Goal: Task Accomplishment & Management: Complete application form

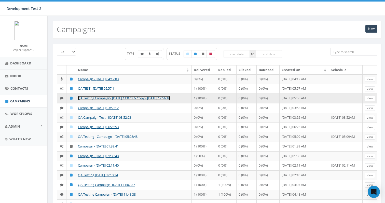
click at [96, 98] on link "QA Testing Campaign- [DATE] 11:07:37- Copy - [DATE] 12:56:10" at bounding box center [124, 98] width 92 height 5
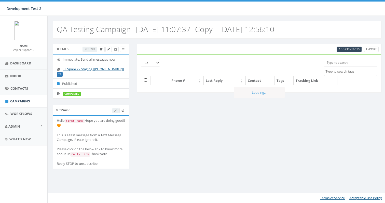
select select
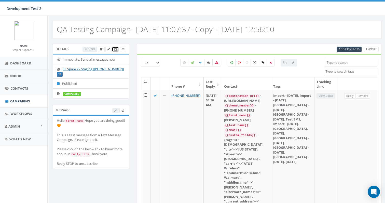
click at [115, 50] on icon at bounding box center [115, 49] width 3 height 3
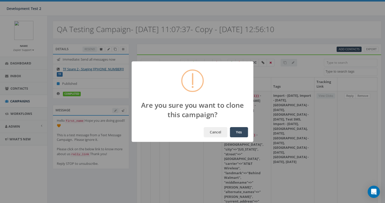
click at [242, 134] on button "Yes" at bounding box center [239, 132] width 18 height 10
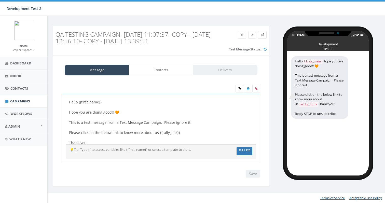
scroll to position [1, 0]
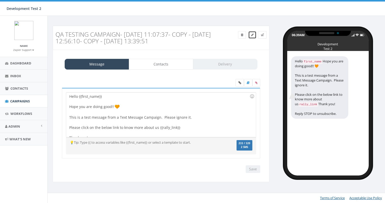
click at [252, 35] on icon at bounding box center [252, 34] width 3 height 3
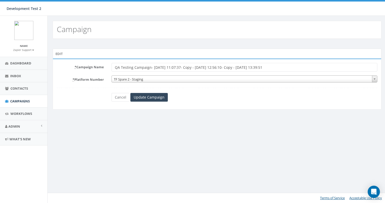
drag, startPoint x: 235, startPoint y: 67, endPoint x: 152, endPoint y: 67, distance: 82.9
click at [152, 67] on input "QA Testing Campaign- 2025-06-26 11:07:37- Copy - 2025-08-20 12:56:10- Copy - 20…" at bounding box center [244, 67] width 266 height 9
type input "QA Testing Campaign-Copy - [DATE] 13:39:51"
click at [140, 94] on input "Update Campaign" at bounding box center [148, 97] width 37 height 9
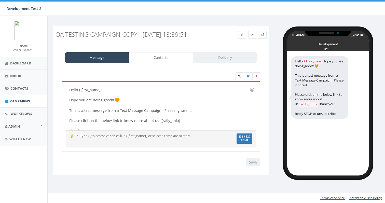
scroll to position [5, 0]
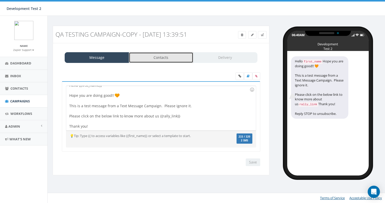
click at [160, 57] on link "Contacts" at bounding box center [161, 57] width 64 height 11
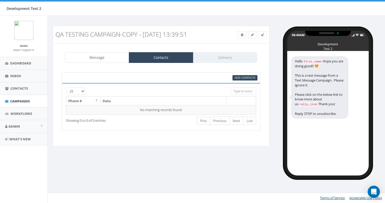
click at [239, 80] on div "Add Contacts" at bounding box center [161, 77] width 198 height 11
click at [239, 78] on span "Add Contacts" at bounding box center [244, 78] width 21 height 4
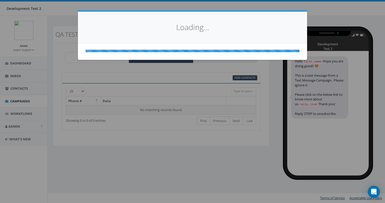
select select
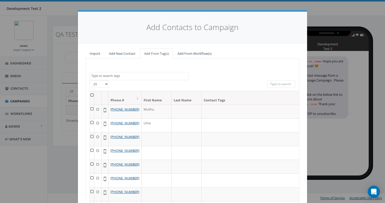
click at [287, 84] on input "search" at bounding box center [281, 84] width 28 height 8
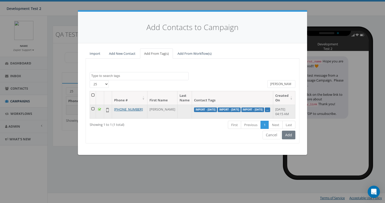
type input "jame"
click at [94, 109] on td at bounding box center [93, 112] width 6 height 14
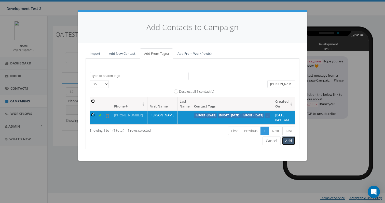
click at [291, 145] on button "Add" at bounding box center [288, 140] width 13 height 9
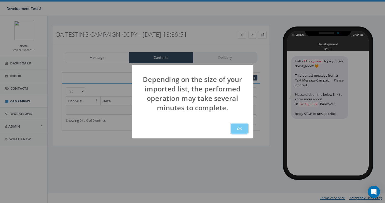
click at [242, 127] on button "OK" at bounding box center [238, 128] width 17 height 10
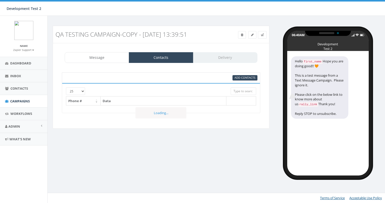
select select
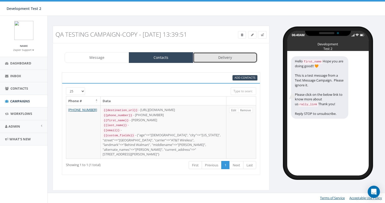
click at [220, 61] on link "Delivery" at bounding box center [225, 57] width 64 height 11
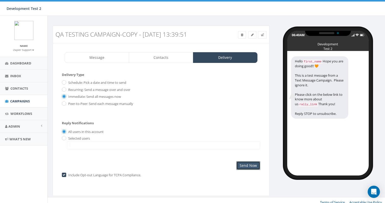
click at [247, 163] on input "Send Now" at bounding box center [248, 165] width 24 height 9
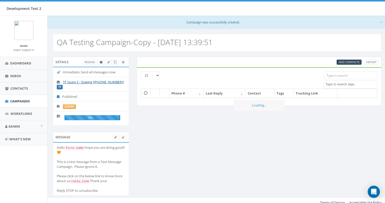
select select
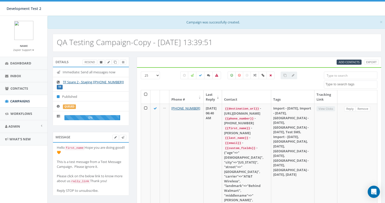
scroll to position [27, 0]
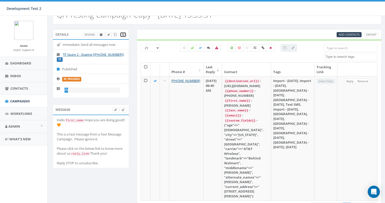
click at [125, 33] on link at bounding box center [123, 34] width 6 height 5
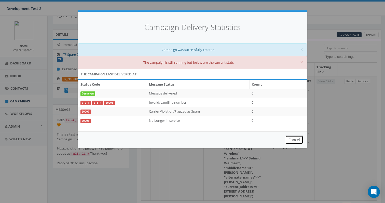
click at [294, 140] on button "Cancel" at bounding box center [294, 139] width 18 height 9
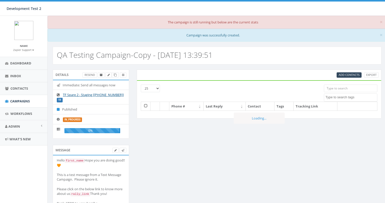
select select
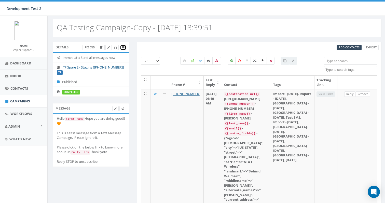
click at [124, 48] on link at bounding box center [123, 47] width 6 height 5
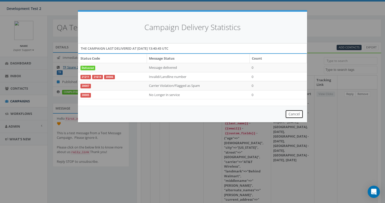
click at [299, 118] on button "Cancel" at bounding box center [294, 114] width 18 height 9
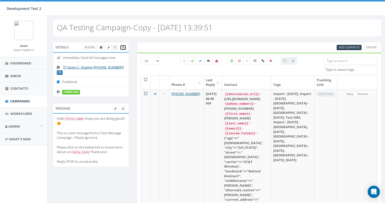
click at [123, 47] on icon at bounding box center [123, 47] width 2 height 3
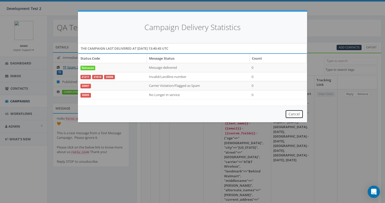
click at [290, 115] on button "Cancel" at bounding box center [294, 114] width 18 height 9
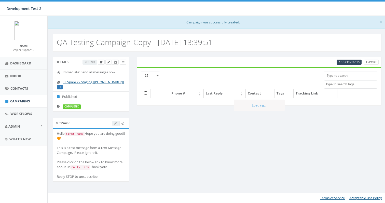
select select
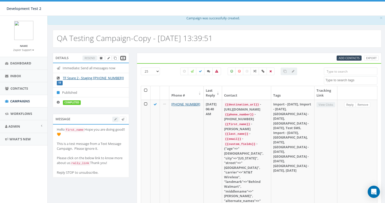
click at [123, 57] on icon at bounding box center [123, 58] width 2 height 3
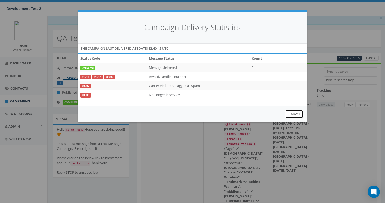
click at [294, 114] on button "Cancel" at bounding box center [294, 114] width 18 height 9
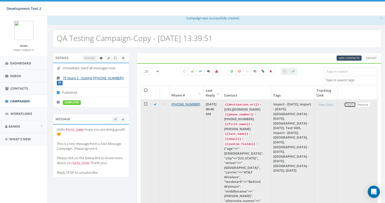
click at [351, 104] on link "Reply" at bounding box center [349, 104] width 11 height 5
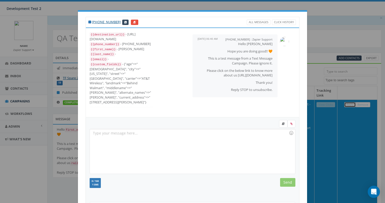
scroll to position [58, 0]
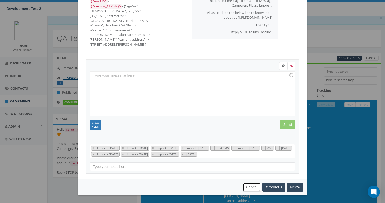
click at [252, 189] on button "Cancel" at bounding box center [252, 187] width 18 height 9
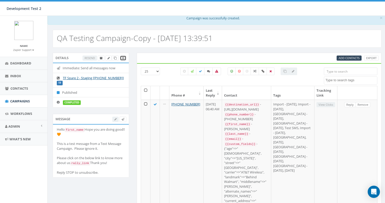
click at [124, 58] on link at bounding box center [123, 57] width 6 height 5
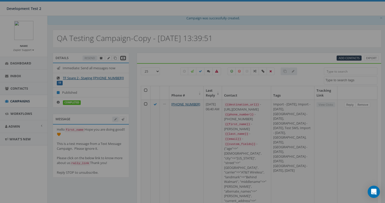
scroll to position [0, 0]
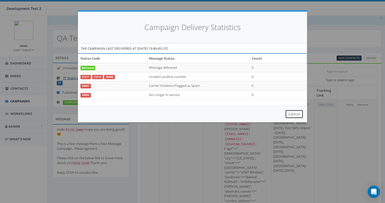
click at [300, 115] on button "Cancel" at bounding box center [294, 114] width 18 height 9
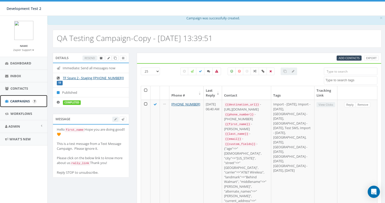
click at [25, 99] on span "Campaigns" at bounding box center [20, 101] width 20 height 5
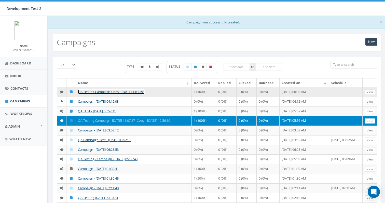
click at [109, 92] on link "QA Testing Campaign-Copy - [DATE] 13:39:51" at bounding box center [111, 91] width 67 height 5
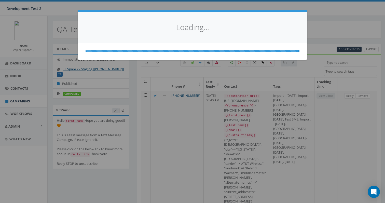
select select
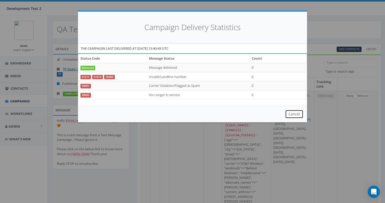
click at [296, 113] on button "Cancel" at bounding box center [294, 114] width 18 height 9
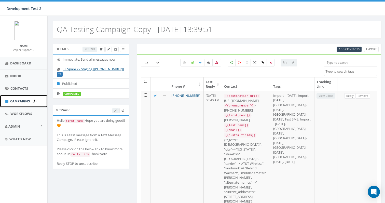
click at [10, 101] on link "Campaigns" at bounding box center [23, 101] width 47 height 12
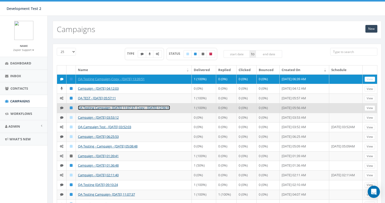
click at [83, 108] on link "QA Testing Campaign- [DATE] 11:07:37- Copy - [DATE] 12:56:10" at bounding box center [124, 107] width 92 height 5
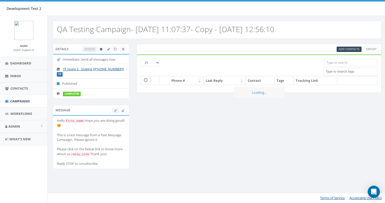
select select
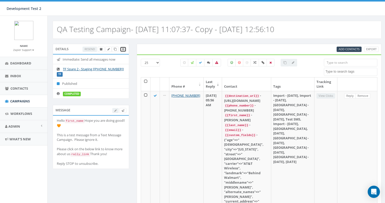
click at [123, 50] on icon at bounding box center [123, 49] width 2 height 3
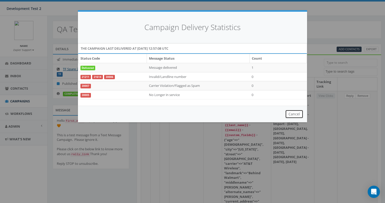
click at [293, 113] on button "Cancel" at bounding box center [294, 114] width 18 height 9
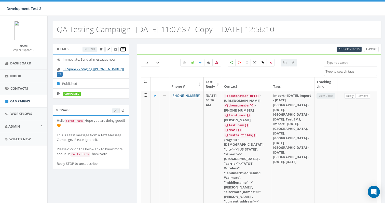
click at [124, 48] on icon at bounding box center [123, 49] width 2 height 3
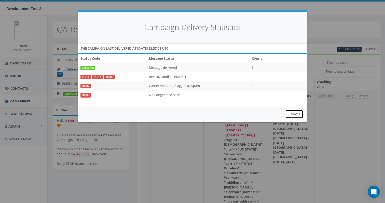
click at [288, 111] on button "Cancel" at bounding box center [294, 114] width 18 height 9
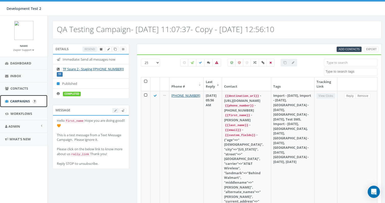
click at [17, 100] on span "Campaigns" at bounding box center [20, 101] width 20 height 5
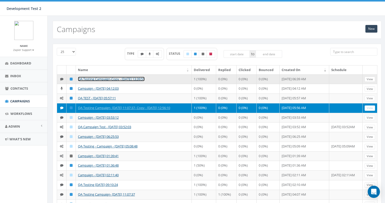
click at [94, 78] on link "QA Testing Campaign-Copy - 2025-08-27 13:39:51" at bounding box center [111, 79] width 67 height 5
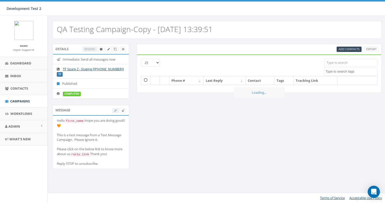
select select
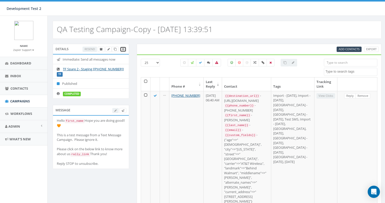
click at [124, 49] on icon at bounding box center [123, 49] width 2 height 3
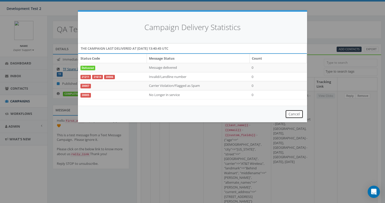
click at [290, 113] on button "Cancel" at bounding box center [294, 114] width 18 height 9
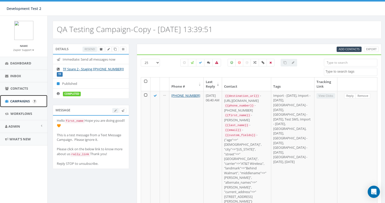
click at [19, 99] on span "Campaigns" at bounding box center [20, 101] width 20 height 5
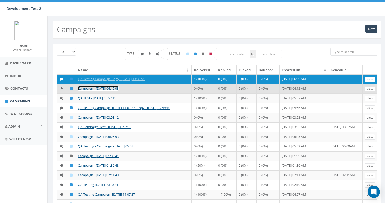
click at [86, 90] on link "Campaign - [DATE] 04:12:03" at bounding box center [98, 88] width 41 height 5
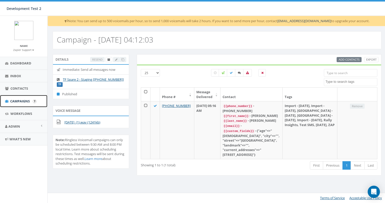
click at [21, 99] on span "Campaigns" at bounding box center [20, 101] width 20 height 5
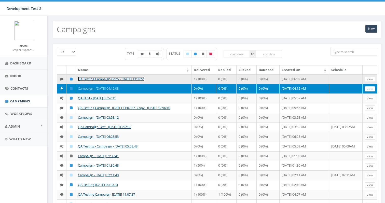
click at [102, 78] on link "QA Testing Campaign-Copy - [DATE] 13:39:51" at bounding box center [111, 79] width 67 height 5
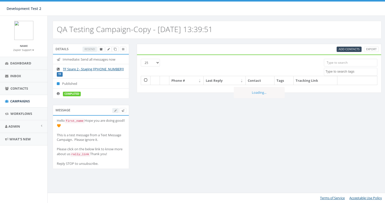
select select
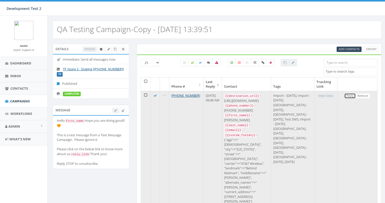
click at [350, 94] on link "Reply" at bounding box center [349, 95] width 11 height 5
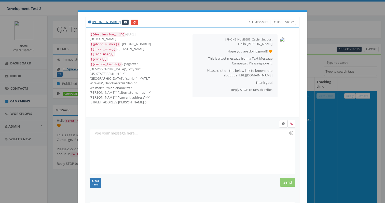
scroll to position [58, 0]
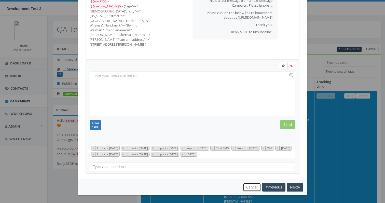
click at [247, 184] on button "Cancel" at bounding box center [252, 187] width 18 height 9
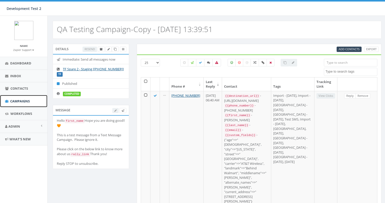
click at [17, 102] on span "Campaigns" at bounding box center [20, 101] width 20 height 5
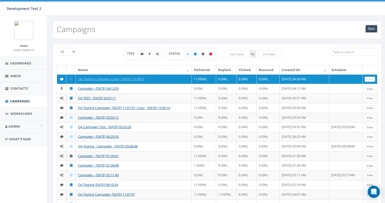
click at [366, 30] on link "New" at bounding box center [371, 29] width 12 height 8
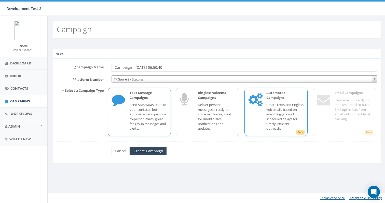
click at [290, 112] on p "Create texts and ringless voicemails based on event triggers and scheduled dela…" at bounding box center [284, 116] width 37 height 28
click at [146, 148] on input "Create Campaign" at bounding box center [148, 151] width 36 height 9
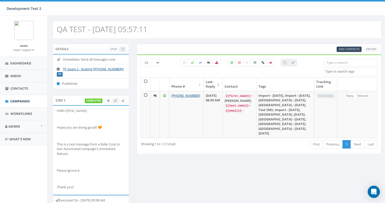
select select
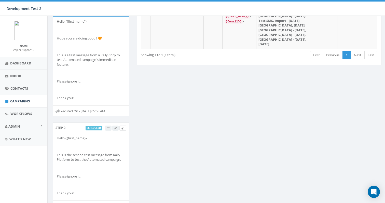
scroll to position [109, 0]
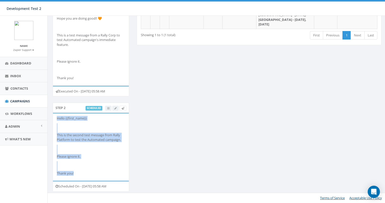
drag, startPoint x: 78, startPoint y: 173, endPoint x: 56, endPoint y: 118, distance: 59.1
click at [56, 118] on li "Hello {{first_name}} This is the second test message from Rally Platform to tes…" at bounding box center [91, 146] width 76 height 67
copy div "Hello {{first_name}} This is the second test message from Rally Platform to tes…"
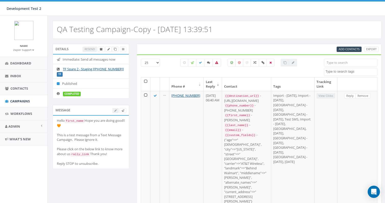
select select
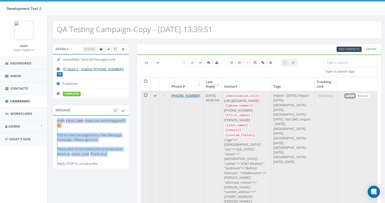
click at [352, 94] on link "Reply" at bounding box center [349, 95] width 11 height 5
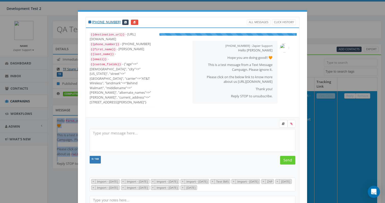
scroll to position [56, 0]
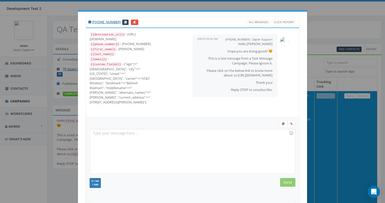
drag, startPoint x: 229, startPoint y: 75, endPoint x: 281, endPoint y: 75, distance: 52.7
click at [282, 75] on div "+18449790755 : Zapier Support August 27, 2025 06:40 AM Hello James Hope you are…" at bounding box center [227, 66] width 137 height 68
copy p "https://rally.link/link/TcYbFQ"
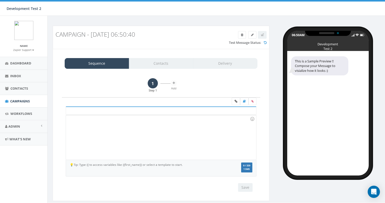
click at [100, 122] on div at bounding box center [161, 137] width 190 height 45
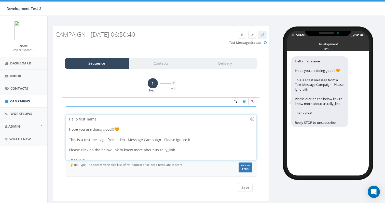
click at [89, 120] on div "Hello first_name Hope you are doing good!! This is a test message from a Text M…" at bounding box center [161, 137] width 190 height 45
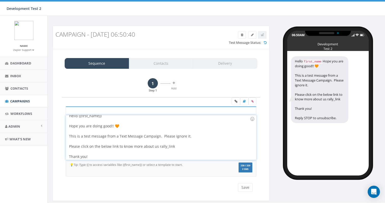
scroll to position [4, 0]
click at [161, 145] on div "Hello {{first_name}} Hope you are doing good!! 🧡 This is a test message from a …" at bounding box center [161, 137] width 190 height 45
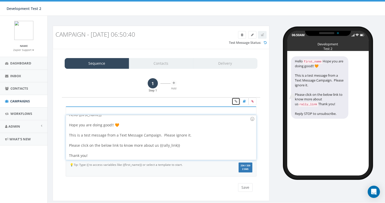
click at [233, 101] on link at bounding box center [235, 101] width 8 height 8
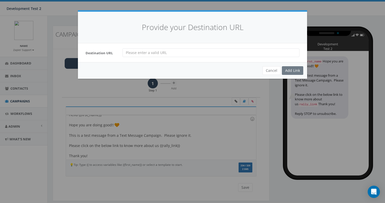
click at [170, 54] on input "url" at bounding box center [210, 52] width 177 height 9
type input "https://rally.so/"
drag, startPoint x: 159, startPoint y: 53, endPoint x: 93, endPoint y: 48, distance: 65.8
click at [93, 48] on div "Destination URL https://rally.so/" at bounding box center [192, 52] width 221 height 9
click at [291, 69] on div "Add Link" at bounding box center [292, 70] width 21 height 9
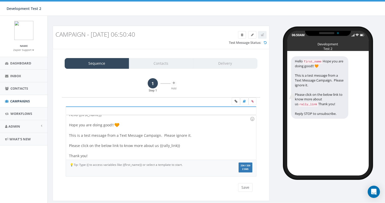
scroll to position [0, 0]
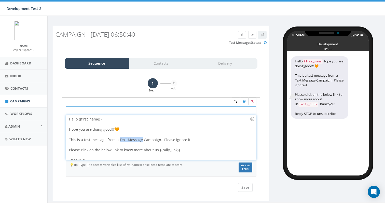
drag, startPoint x: 118, startPoint y: 140, endPoint x: 140, endPoint y: 139, distance: 22.2
click at [140, 139] on div "Hello {{first_name}} Hope you are doing good!! This is a test message from a Te…" at bounding box center [161, 137] width 190 height 45
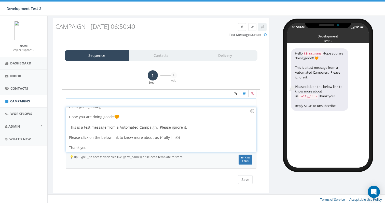
scroll to position [9, 0]
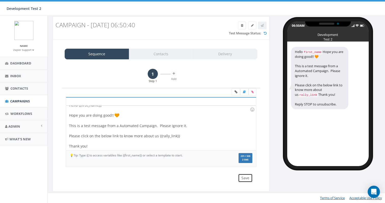
click at [248, 178] on button "Save" at bounding box center [245, 177] width 15 height 9
click at [172, 74] on icon at bounding box center [173, 73] width 2 height 3
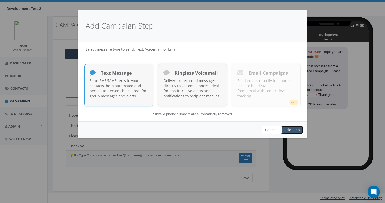
click at [291, 129] on link "Add Step" at bounding box center [292, 129] width 22 height 9
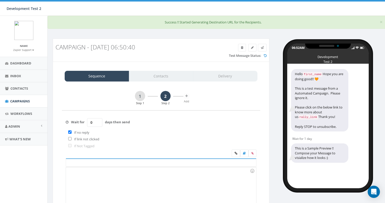
type input "0"
click at [98, 124] on input "0" at bounding box center [94, 122] width 15 height 9
click at [89, 185] on div at bounding box center [161, 189] width 190 height 45
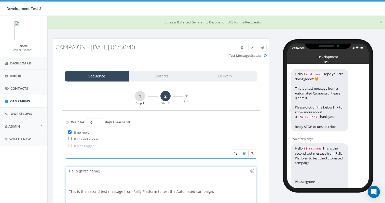
click at [85, 185] on div at bounding box center [159, 180] width 181 height 15
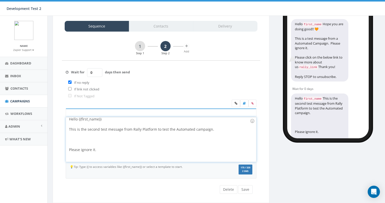
scroll to position [52, 0]
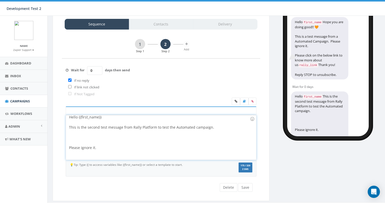
click at [84, 141] on div at bounding box center [159, 137] width 181 height 15
click at [86, 151] on div at bounding box center [159, 147] width 181 height 15
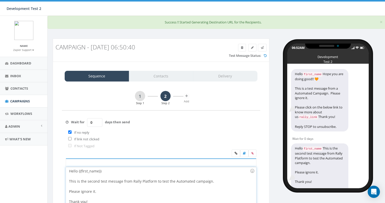
scroll to position [61, 0]
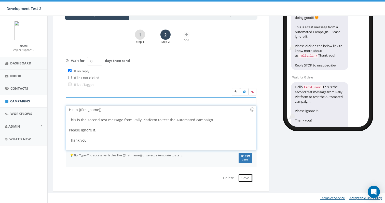
click at [243, 177] on button "Save" at bounding box center [245, 177] width 15 height 9
click at [141, 35] on link "1" at bounding box center [140, 35] width 10 height 10
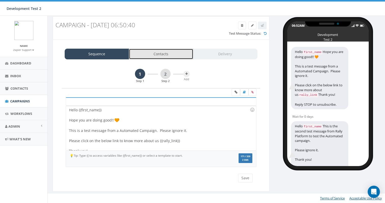
click at [157, 51] on link "Contacts" at bounding box center [161, 54] width 64 height 11
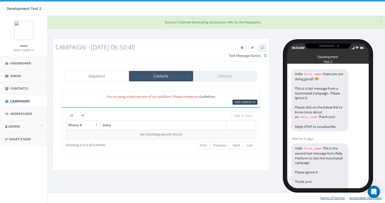
scroll to position [0, 0]
click at [239, 102] on span "Add Contacts" at bounding box center [244, 102] width 21 height 4
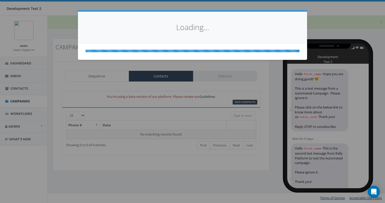
select select
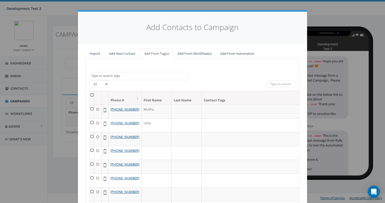
click at [274, 84] on input "search" at bounding box center [281, 84] width 28 height 8
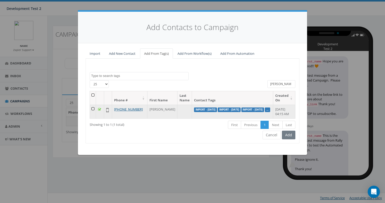
type input "jame"
click at [92, 109] on td at bounding box center [93, 112] width 6 height 14
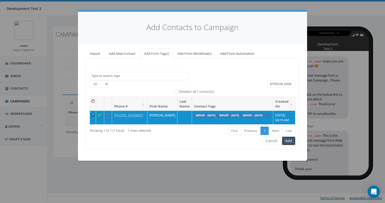
click at [288, 144] on button "Add" at bounding box center [288, 140] width 13 height 9
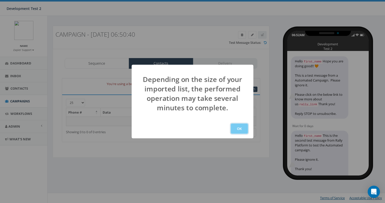
click at [240, 129] on button "OK" at bounding box center [238, 128] width 17 height 10
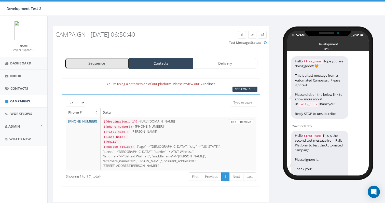
click at [118, 62] on link "Sequence" at bounding box center [97, 63] width 64 height 11
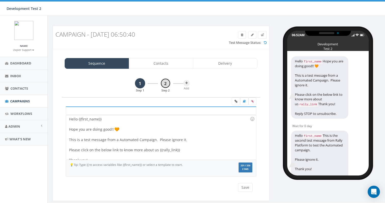
click at [165, 85] on link "2" at bounding box center [165, 83] width 10 height 10
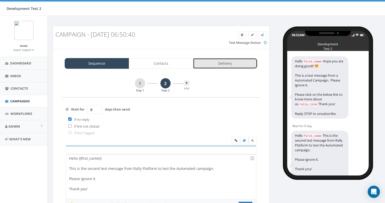
click at [219, 64] on link "Delivery" at bounding box center [225, 63] width 64 height 11
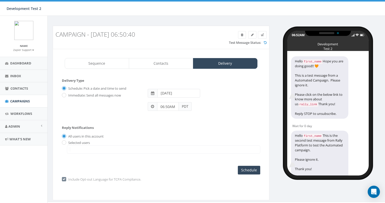
click at [74, 95] on label "Immediate: Send all messages now" at bounding box center [94, 95] width 54 height 5
click at [65, 95] on input "Immediate: Send all messages now" at bounding box center [63, 95] width 3 height 3
radio input "true"
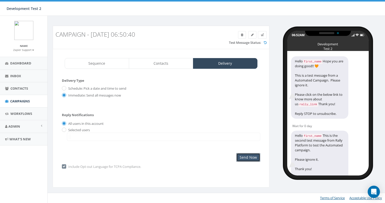
click at [247, 156] on input "Send Now" at bounding box center [248, 157] width 24 height 9
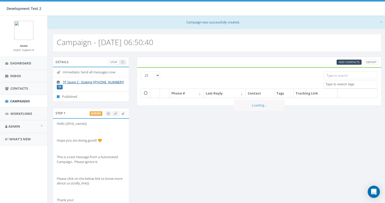
select select
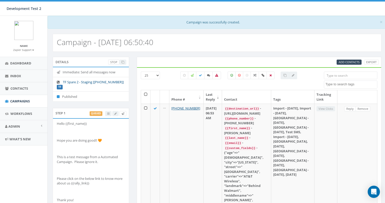
drag, startPoint x: 125, startPoint y: 83, endPoint x: 96, endPoint y: 81, distance: 29.1
click at [96, 81] on li "TF Spare 2 - Staging [[PHONE_NUMBER]] TF" at bounding box center [91, 84] width 76 height 15
copy link "[PHONE_NUMBER]]"
